Goal: Task Accomplishment & Management: Manage account settings

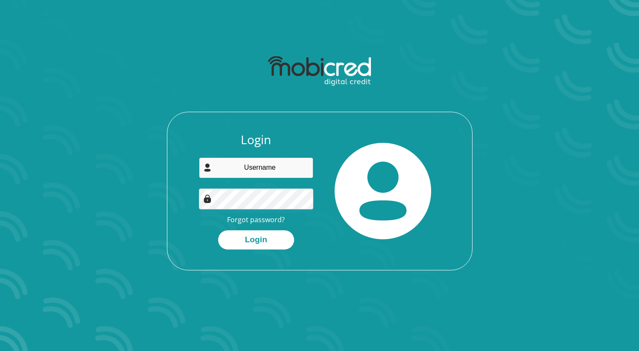
click at [281, 173] on input "email" at bounding box center [256, 167] width 114 height 21
type input "[EMAIL_ADDRESS][DOMAIN_NAME]"
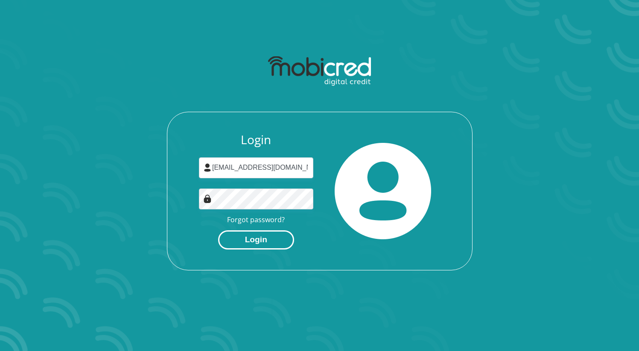
click at [269, 240] on button "Login" at bounding box center [256, 239] width 76 height 19
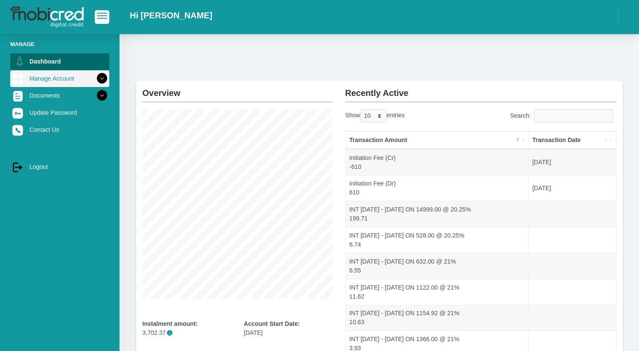
click at [83, 78] on link "Manage Account" at bounding box center [59, 78] width 99 height 16
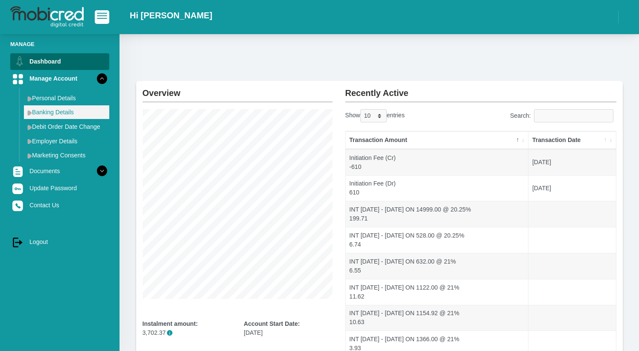
click at [67, 113] on link "Banking Details" at bounding box center [66, 112] width 85 height 14
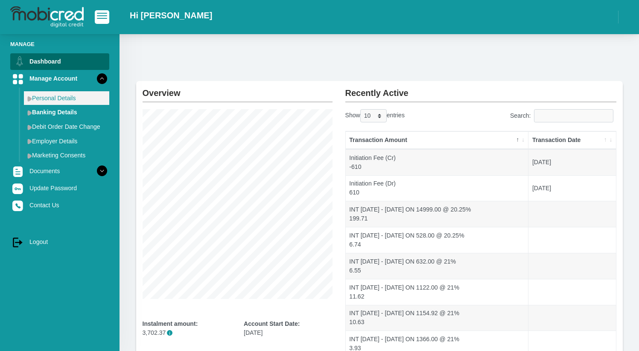
click at [72, 101] on link "Personal Details" at bounding box center [66, 98] width 85 height 14
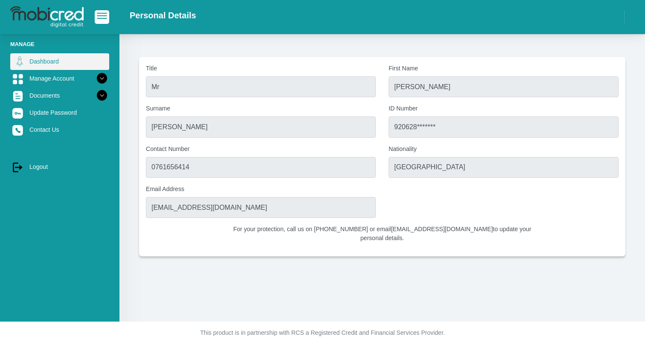
click at [58, 62] on link "Dashboard" at bounding box center [59, 61] width 99 height 16
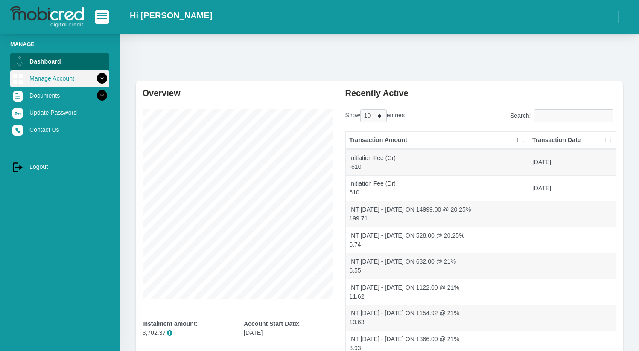
click at [48, 82] on link "Manage Account" at bounding box center [59, 78] width 99 height 16
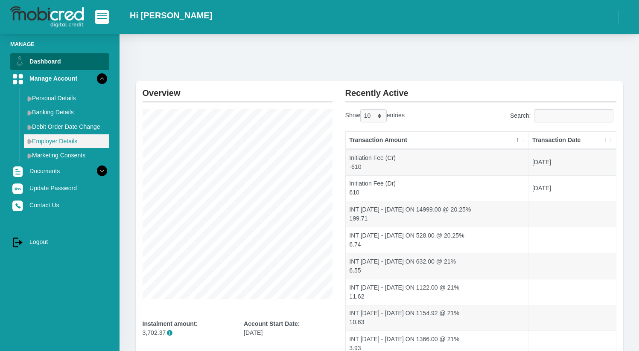
click at [67, 145] on link "Employer Details" at bounding box center [66, 141] width 85 height 14
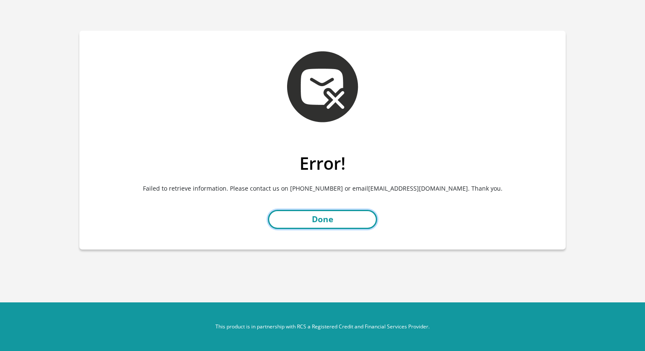
click at [324, 225] on link "Done" at bounding box center [322, 219] width 109 height 19
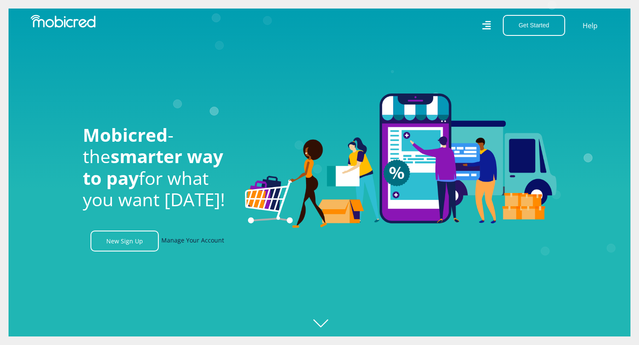
click at [193, 243] on link "Manage Your Account" at bounding box center [192, 240] width 63 height 21
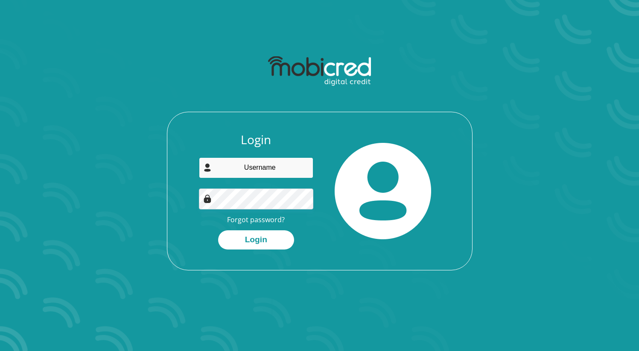
click at [264, 166] on input "email" at bounding box center [256, 167] width 114 height 21
type input "darrenclaudegould@gmail.com"
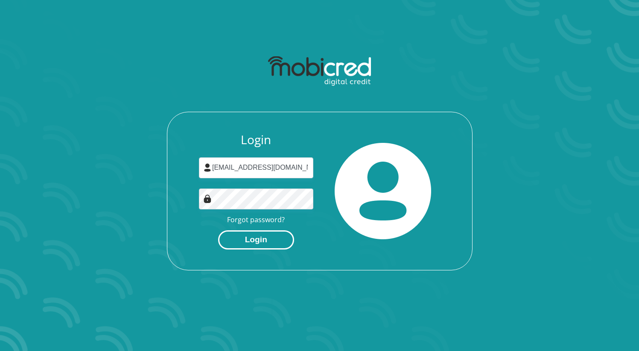
click at [268, 235] on button "Login" at bounding box center [256, 239] width 76 height 19
